Goal: Transaction & Acquisition: Purchase product/service

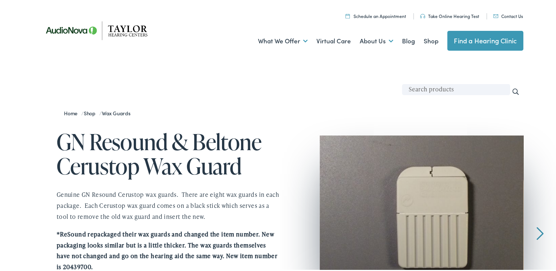
click at [427, 204] on img at bounding box center [422, 210] width 204 height 152
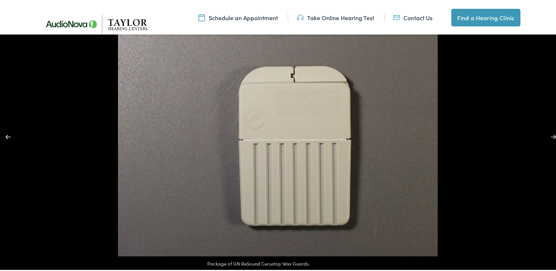
scroll to position [110, 0]
click at [547, 136] on button "Next (arrow right)" at bounding box center [549, 135] width 26 height 37
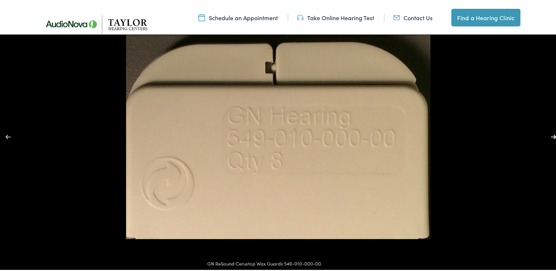
click at [547, 136] on button "Next (arrow right)" at bounding box center [549, 135] width 26 height 37
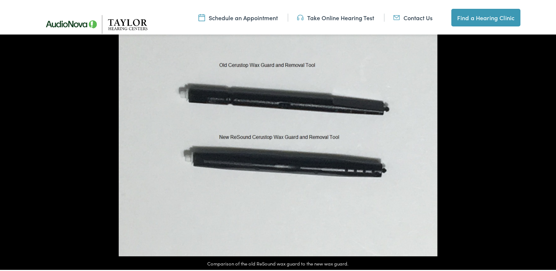
click at [547, 136] on button "Next (arrow right)" at bounding box center [549, 135] width 26 height 37
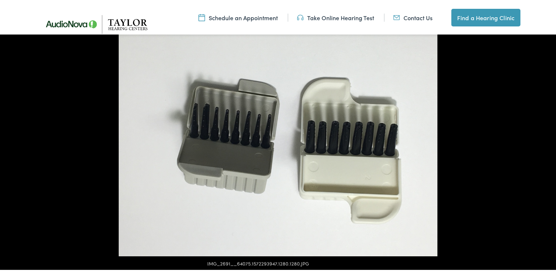
click at [547, 136] on button "Next (arrow right)" at bounding box center [549, 135] width 26 height 37
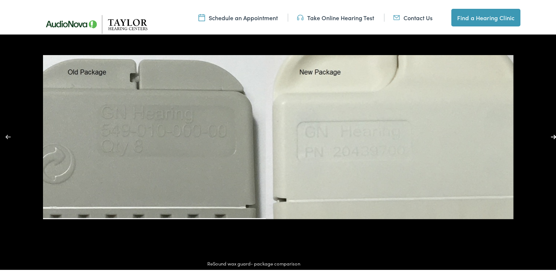
click at [548, 136] on button "Next (arrow right)" at bounding box center [549, 135] width 26 height 37
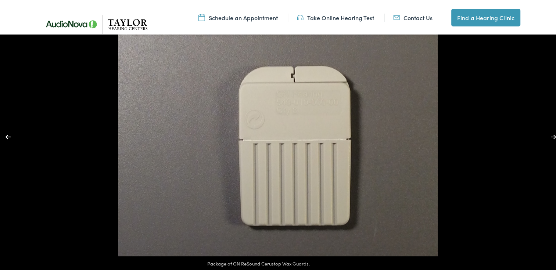
click at [10, 138] on button "Previous (arrow left)" at bounding box center [13, 135] width 26 height 37
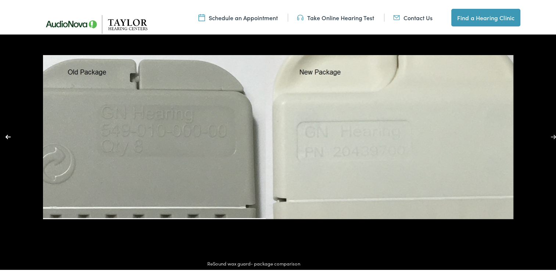
click at [10, 138] on button "Previous (arrow left)" at bounding box center [13, 135] width 26 height 37
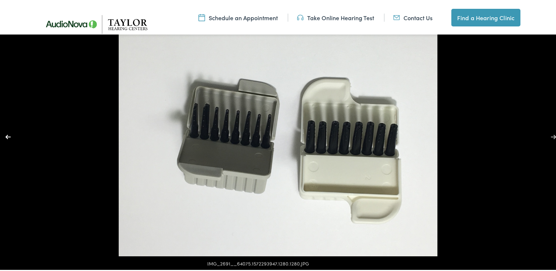
click at [11, 138] on button "Previous (arrow left)" at bounding box center [13, 135] width 26 height 37
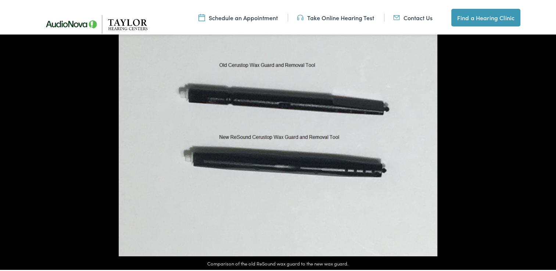
click at [11, 138] on button "Previous (arrow left)" at bounding box center [13, 135] width 26 height 37
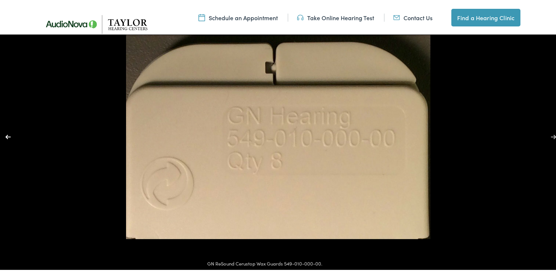
click at [9, 133] on button "Previous (arrow left)" at bounding box center [13, 135] width 26 height 37
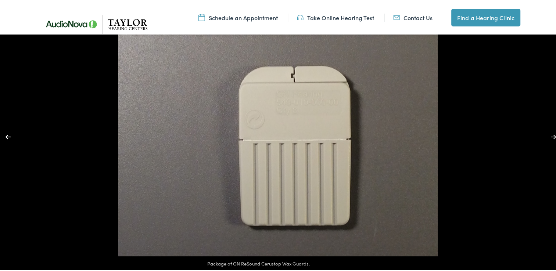
click at [10, 138] on button "Previous (arrow left)" at bounding box center [13, 135] width 26 height 37
